Goal: Navigation & Orientation: Understand site structure

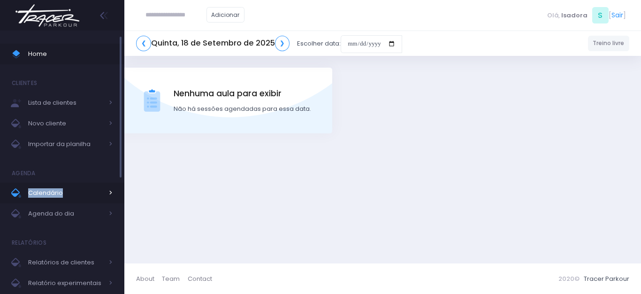
drag, startPoint x: 104, startPoint y: 179, endPoint x: 104, endPoint y: 189, distance: 9.9
click at [104, 186] on ul "Home Clientes Lista de clientes Novo cliente Importar da planilha Agenda Calend…" at bounding box center [62, 255] width 124 height 436
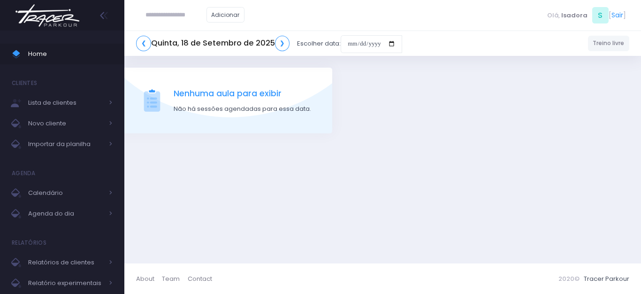
click at [211, 92] on span "Nenhuma aula para exibir" at bounding box center [243, 93] width 138 height 12
click at [264, 94] on span "Nenhuma aula para exibir" at bounding box center [243, 93] width 138 height 12
drag, startPoint x: 259, startPoint y: 99, endPoint x: 226, endPoint y: 98, distance: 32.4
click at [257, 99] on span "Nenhuma aula para exibir" at bounding box center [243, 93] width 138 height 12
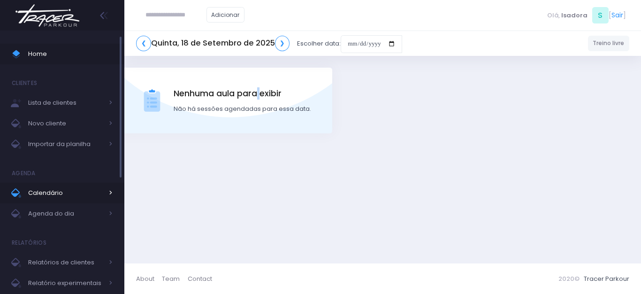
click at [98, 199] on link "Calendário" at bounding box center [62, 193] width 124 height 21
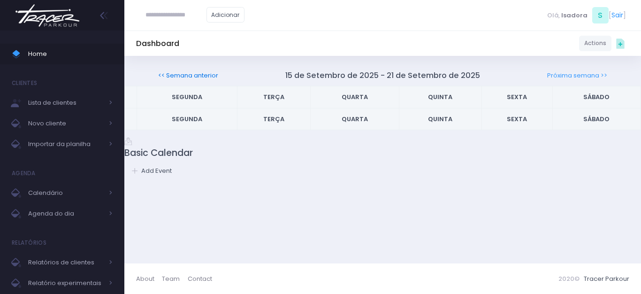
click at [218, 74] on link "<< Semana anterior" at bounding box center [188, 75] width 60 height 9
click at [585, 74] on link "Próxima semana >>" at bounding box center [555, 75] width 60 height 9
click at [68, 107] on span "Lista de clientes" at bounding box center [65, 103] width 75 height 12
click at [71, 107] on span "Lista de clientes" at bounding box center [65, 103] width 75 height 12
click at [68, 201] on link "Calendário" at bounding box center [62, 193] width 124 height 21
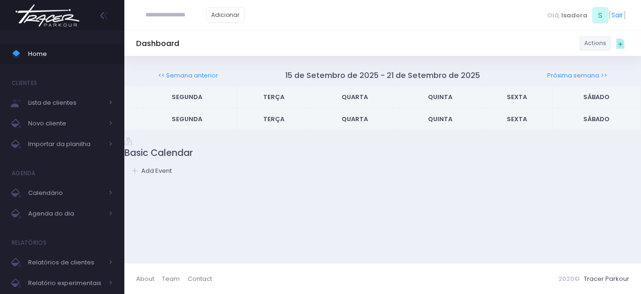
click at [74, 216] on span "Agenda do dia" at bounding box center [65, 213] width 75 height 12
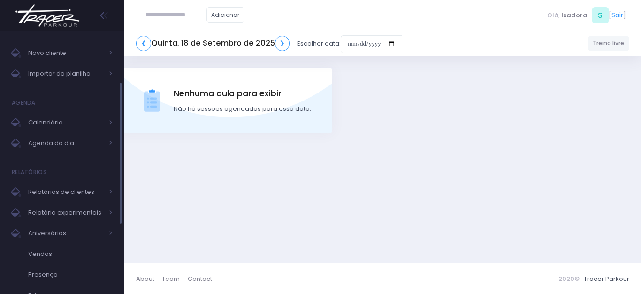
scroll to position [94, 0]
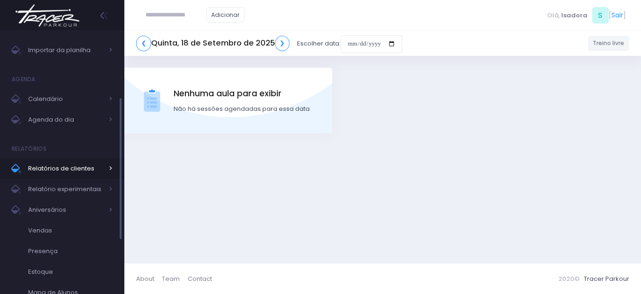
click at [95, 178] on link "Relatórios de clientes" at bounding box center [62, 168] width 124 height 21
click at [55, 189] on span "Relatório experimentais" at bounding box center [65, 189] width 75 height 12
click at [84, 206] on span "Aniversários" at bounding box center [65, 210] width 75 height 12
click at [85, 209] on span "Aniversários" at bounding box center [65, 210] width 75 height 12
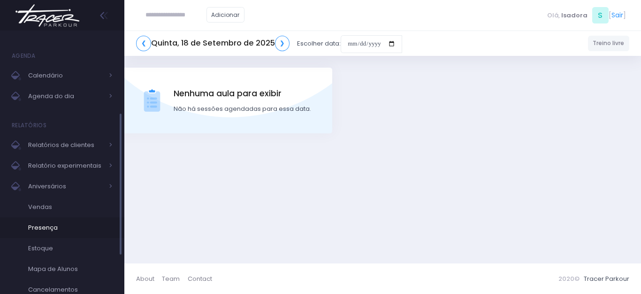
scroll to position [164, 0]
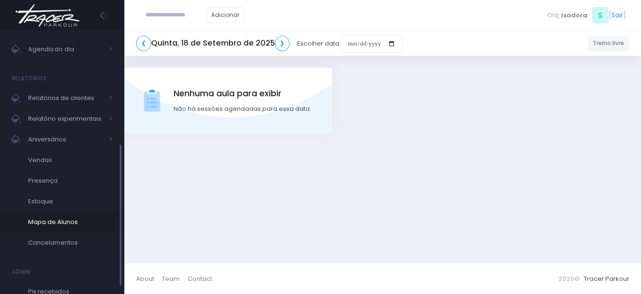
click at [77, 216] on span "Mapa de Alunos" at bounding box center [70, 222] width 84 height 12
click at [87, 229] on link "Mapa de Alunos" at bounding box center [62, 222] width 124 height 21
click at [89, 225] on span "Mapa de Alunos" at bounding box center [70, 222] width 84 height 12
click at [33, 13] on img at bounding box center [47, 15] width 71 height 33
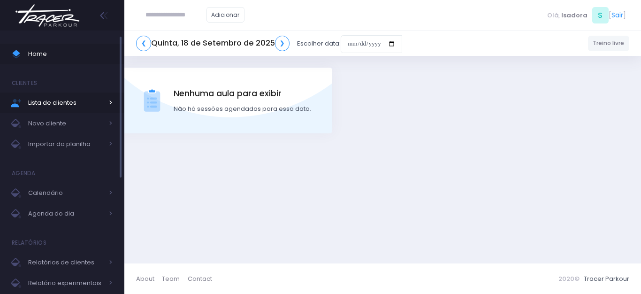
click at [59, 98] on span "Lista de clientes" at bounding box center [65, 103] width 75 height 12
